Goal: Task Accomplishment & Management: Complete application form

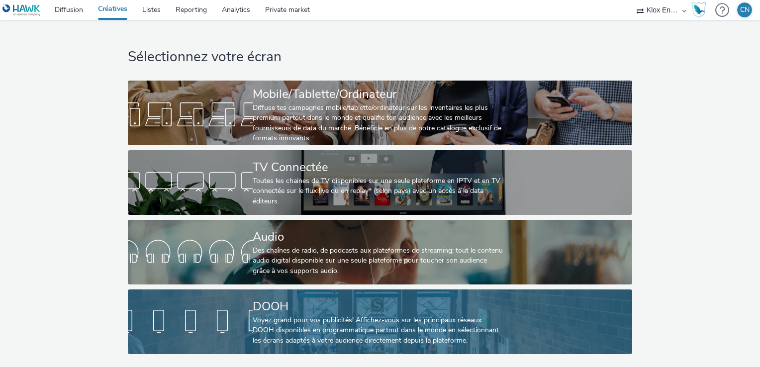
click at [502, 305] on div "DOOH" at bounding box center [378, 306] width 250 height 17
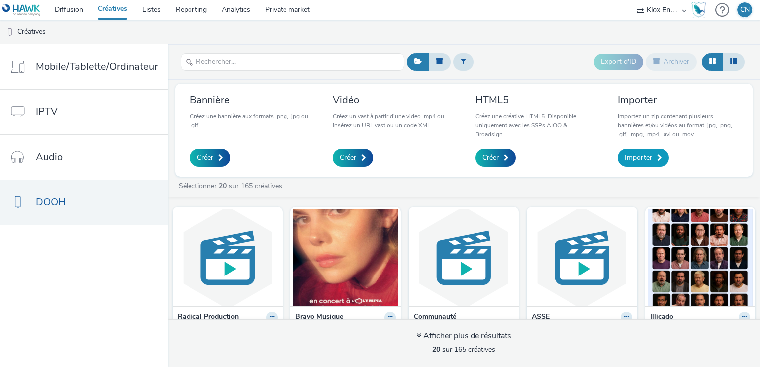
click at [648, 160] on span "Importer" at bounding box center [637, 158] width 27 height 10
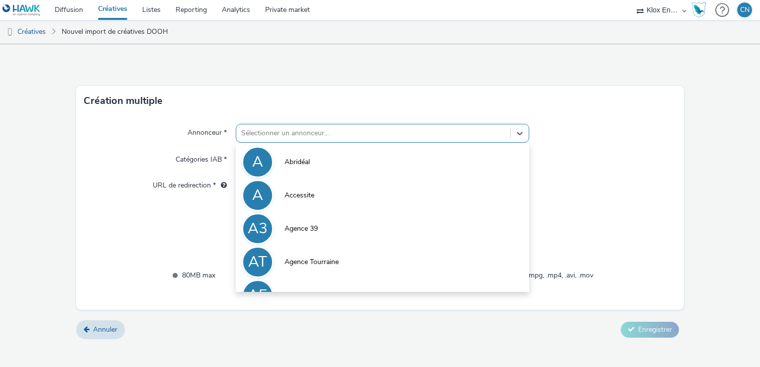
click at [446, 135] on div at bounding box center [373, 133] width 264 height 12
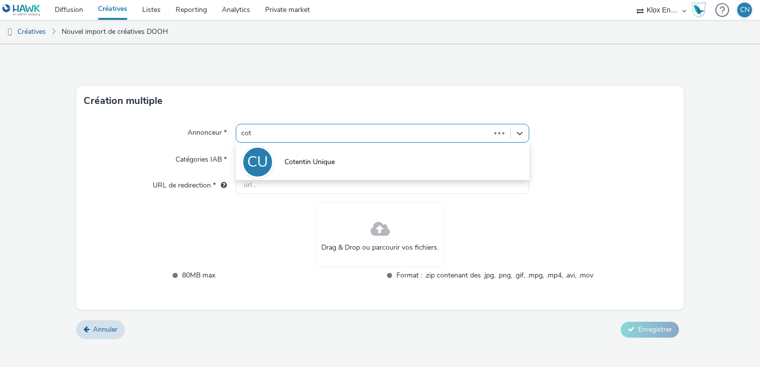
type input "cote"
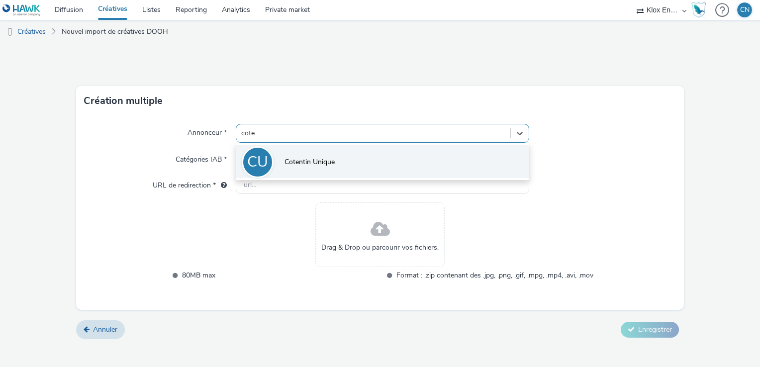
click at [396, 153] on li "CU Cotentin Unique" at bounding box center [382, 161] width 293 height 33
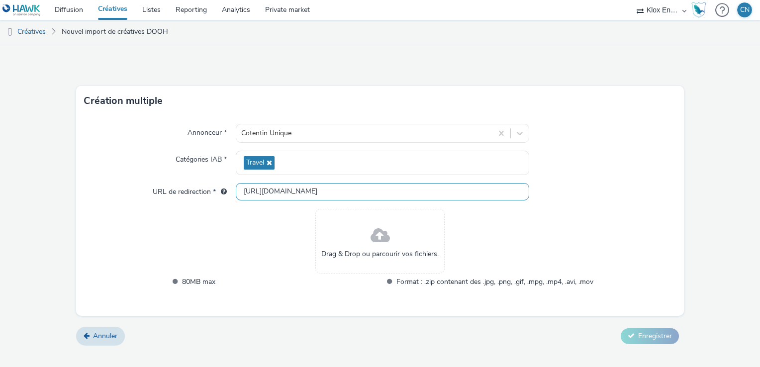
drag, startPoint x: 356, startPoint y: 190, endPoint x: 251, endPoint y: 191, distance: 105.4
click at [251, 191] on input "[URL][DOMAIN_NAME]" at bounding box center [382, 191] width 293 height 17
paste input "s://[DOMAIN_NAME][URL]"
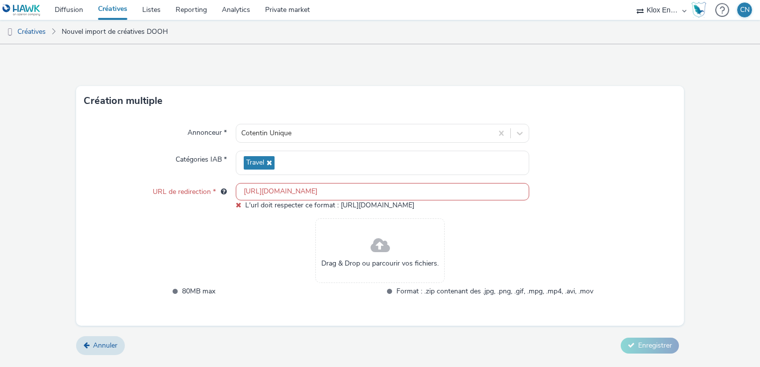
click at [286, 232] on div "Drag & Drop ou parcourir vos fichiers. 80MB max Format : .zip contenant des .jp…" at bounding box center [380, 263] width 426 height 91
click at [455, 186] on input "[URL][DOMAIN_NAME]" at bounding box center [382, 191] width 293 height 17
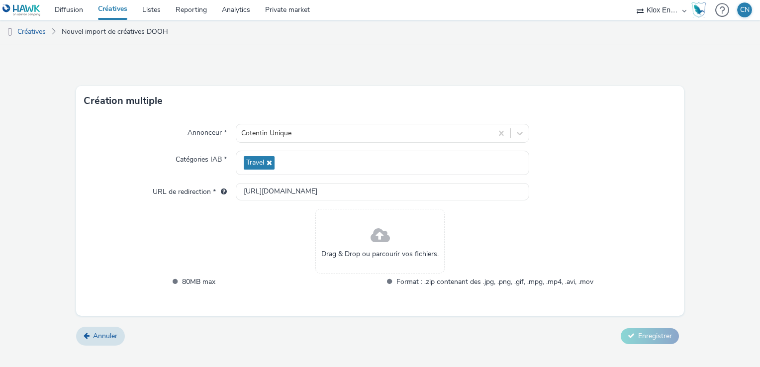
click at [658, 202] on div "Annonceur * Cotentin Unique Catégories IAB * Travel URL de redirection * [URL][…" at bounding box center [380, 216] width 608 height 200
drag, startPoint x: 485, startPoint y: 184, endPoint x: 231, endPoint y: 198, distance: 253.9
click at [231, 198] on div "URL de redirection * [URL][DOMAIN_NAME]" at bounding box center [380, 192] width 592 height 18
paste input "meta"
type input "[URL][DOMAIN_NAME]"
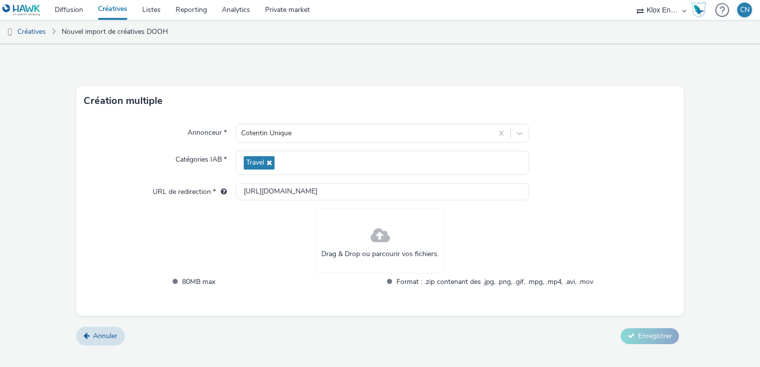
click at [292, 223] on div "Drag & Drop ou parcourir vos fichiers. 80MB max Format : .zip contenant des .jp…" at bounding box center [380, 254] width 426 height 91
click at [372, 234] on span at bounding box center [379, 236] width 19 height 26
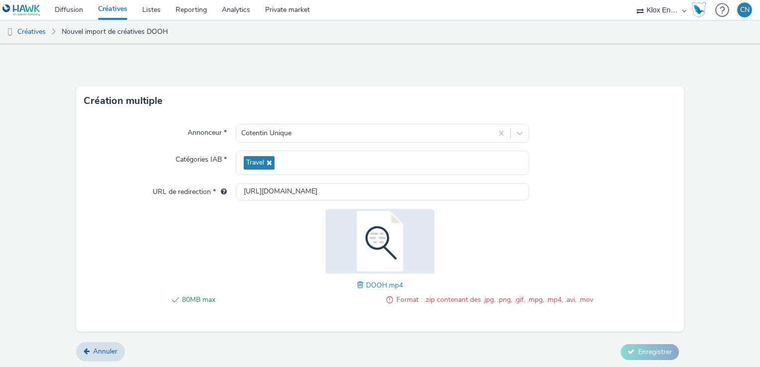
click at [383, 286] on span "DOOH.mp4" at bounding box center [384, 284] width 37 height 9
click at [357, 284] on span at bounding box center [361, 284] width 9 height 11
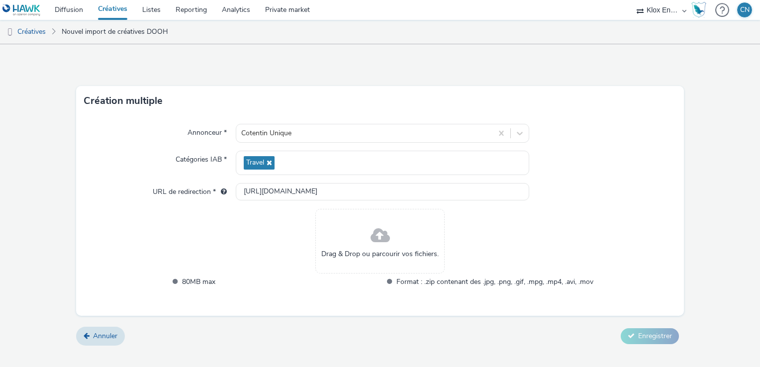
click at [384, 241] on span at bounding box center [379, 236] width 19 height 26
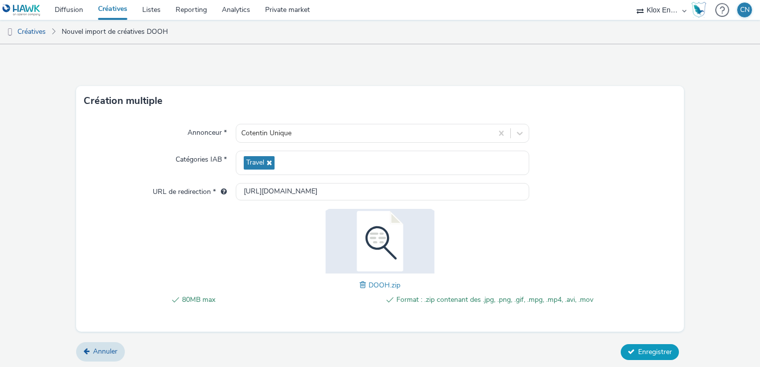
click at [644, 349] on span "Enregistrer" at bounding box center [655, 351] width 34 height 9
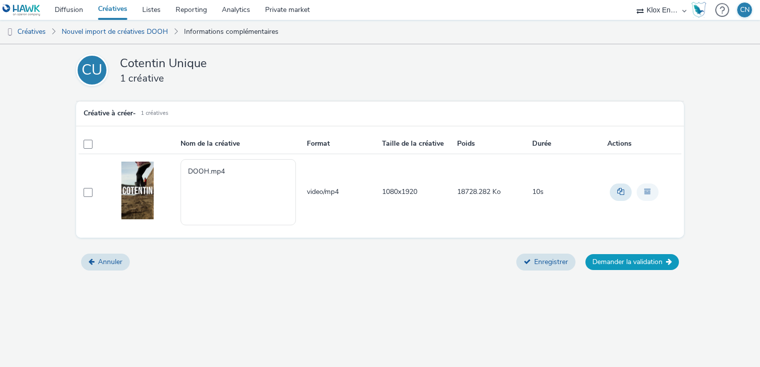
click at [638, 261] on button "Demander la validation" at bounding box center [631, 262] width 93 height 16
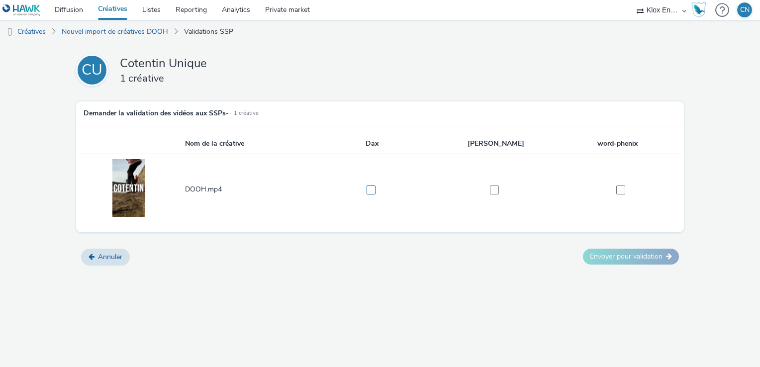
click at [372, 193] on span at bounding box center [370, 189] width 9 height 9
click at [370, 188] on span at bounding box center [370, 189] width 9 height 9
click at [365, 187] on label at bounding box center [367, 189] width 113 height 10
checkbox input "true"
click at [614, 261] on button "Envoyer pour validation" at bounding box center [631, 257] width 96 height 16
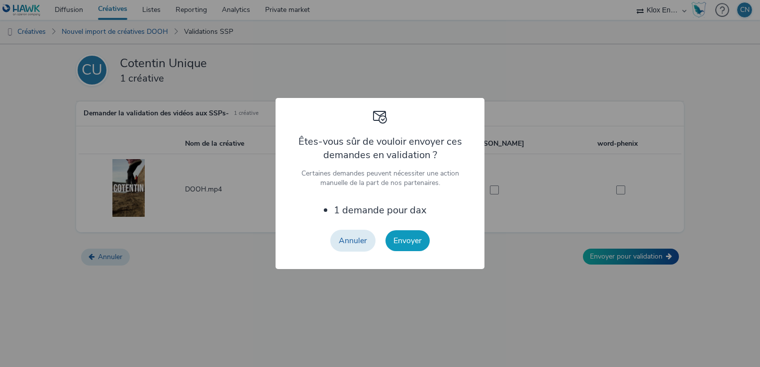
click at [410, 242] on button "Envoyer" at bounding box center [407, 240] width 44 height 21
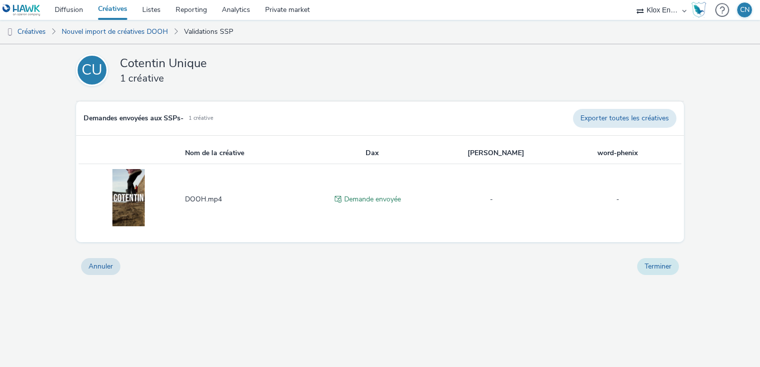
click at [666, 267] on button "Terminer" at bounding box center [658, 266] width 42 height 17
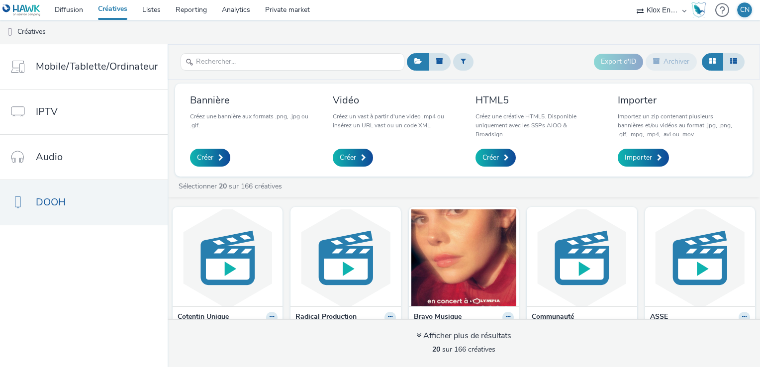
click at [121, 13] on link "Créatives" at bounding box center [112, 10] width 44 height 20
click at [140, 10] on link "Listes" at bounding box center [151, 10] width 33 height 20
